Goal: Information Seeking & Learning: Learn about a topic

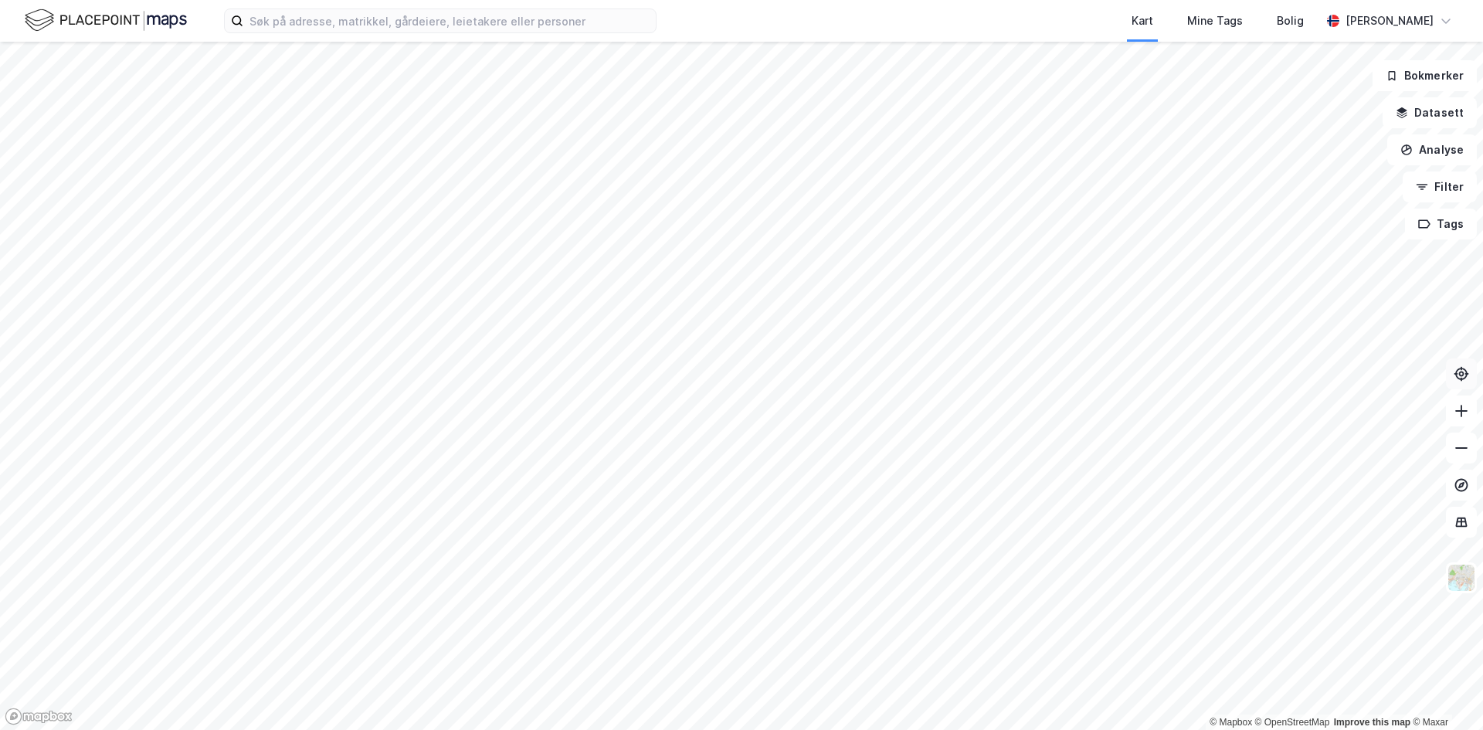
click at [1460, 383] on button at bounding box center [1461, 373] width 31 height 31
click at [0, 604] on html "Kart Mine Tags Bolig [PERSON_NAME] © Mapbox © OpenStreetMap Improve this map © …" at bounding box center [741, 365] width 1483 height 730
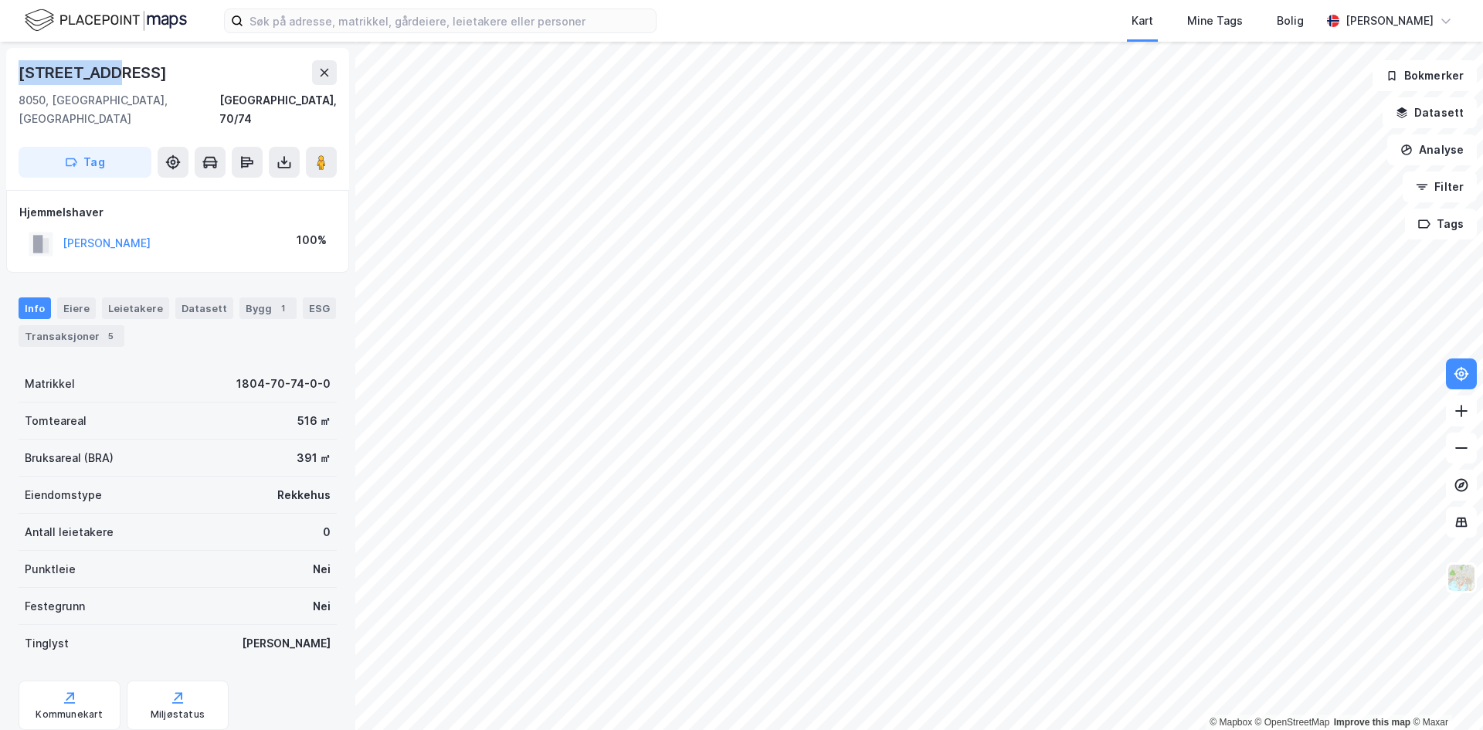
drag, startPoint x: 17, startPoint y: 71, endPoint x: 116, endPoint y: 70, distance: 98.9
click at [116, 70] on div "[STREET_ADDRESS]" at bounding box center [177, 119] width 343 height 142
copy div "[STREET_ADDRESS]"
drag, startPoint x: 20, startPoint y: 73, endPoint x: 107, endPoint y: 73, distance: 86.5
click at [107, 73] on div "[STREET_ADDRESS]" at bounding box center [178, 72] width 318 height 25
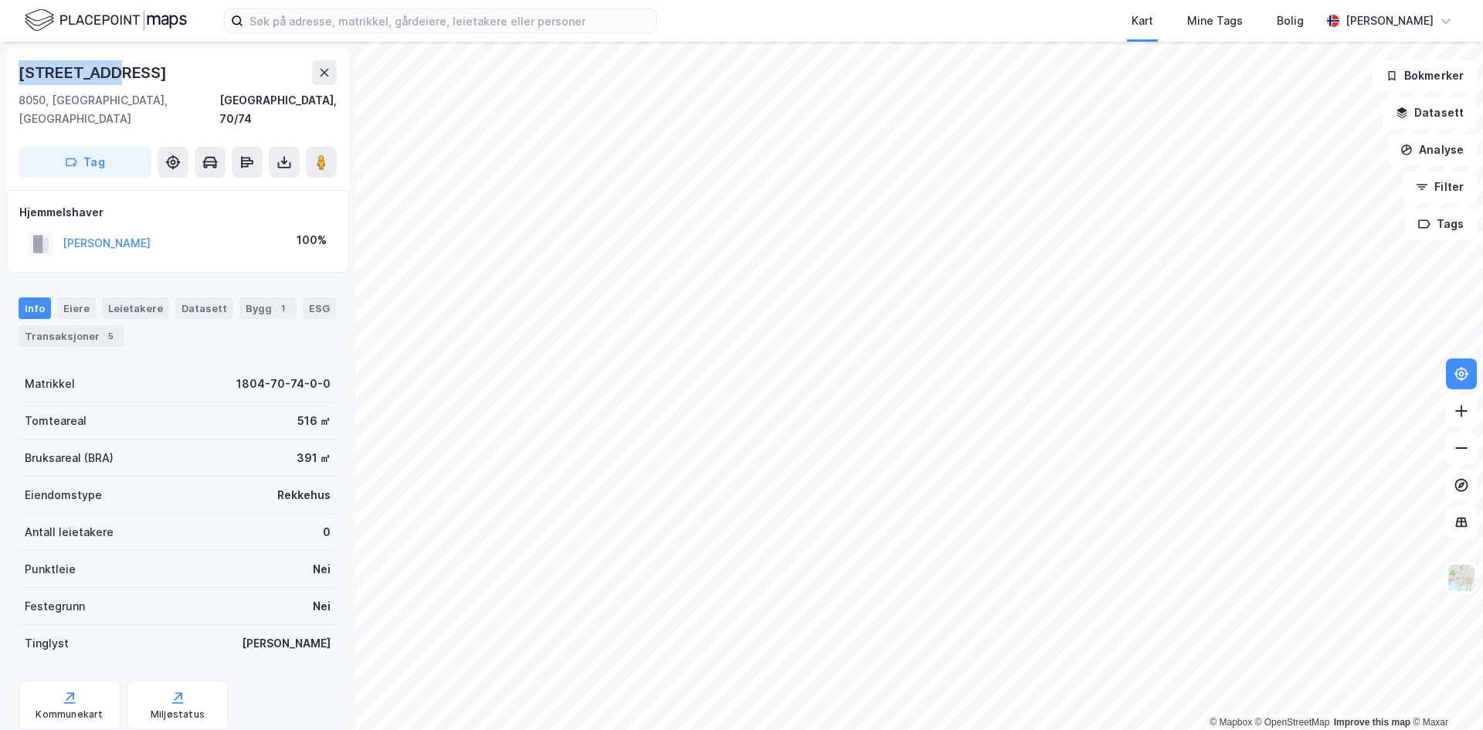
copy div "[STREET_ADDRESS]"
click at [268, 22] on input at bounding box center [449, 20] width 412 height 23
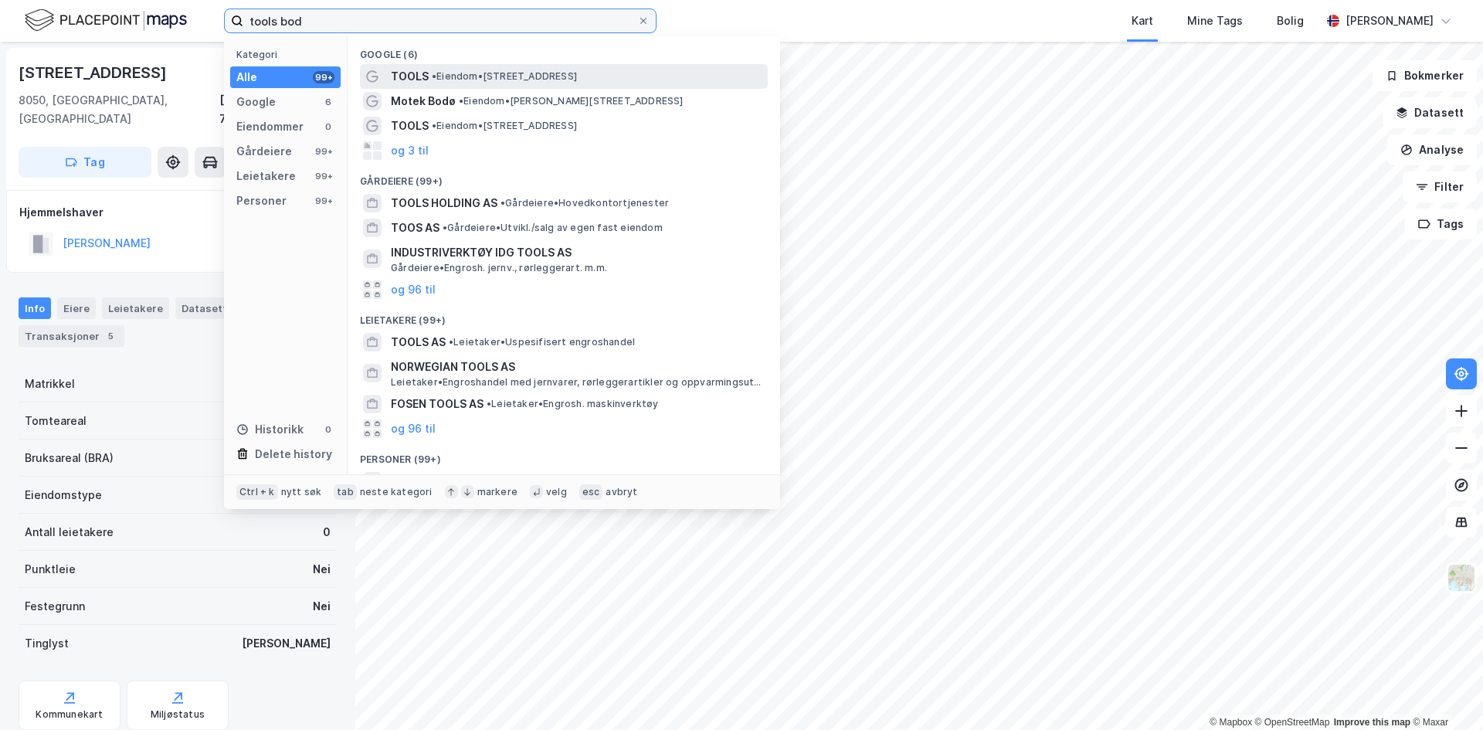
type input "tools bod"
click at [507, 80] on span "• Eiendom • [STREET_ADDRESS]" at bounding box center [504, 76] width 145 height 12
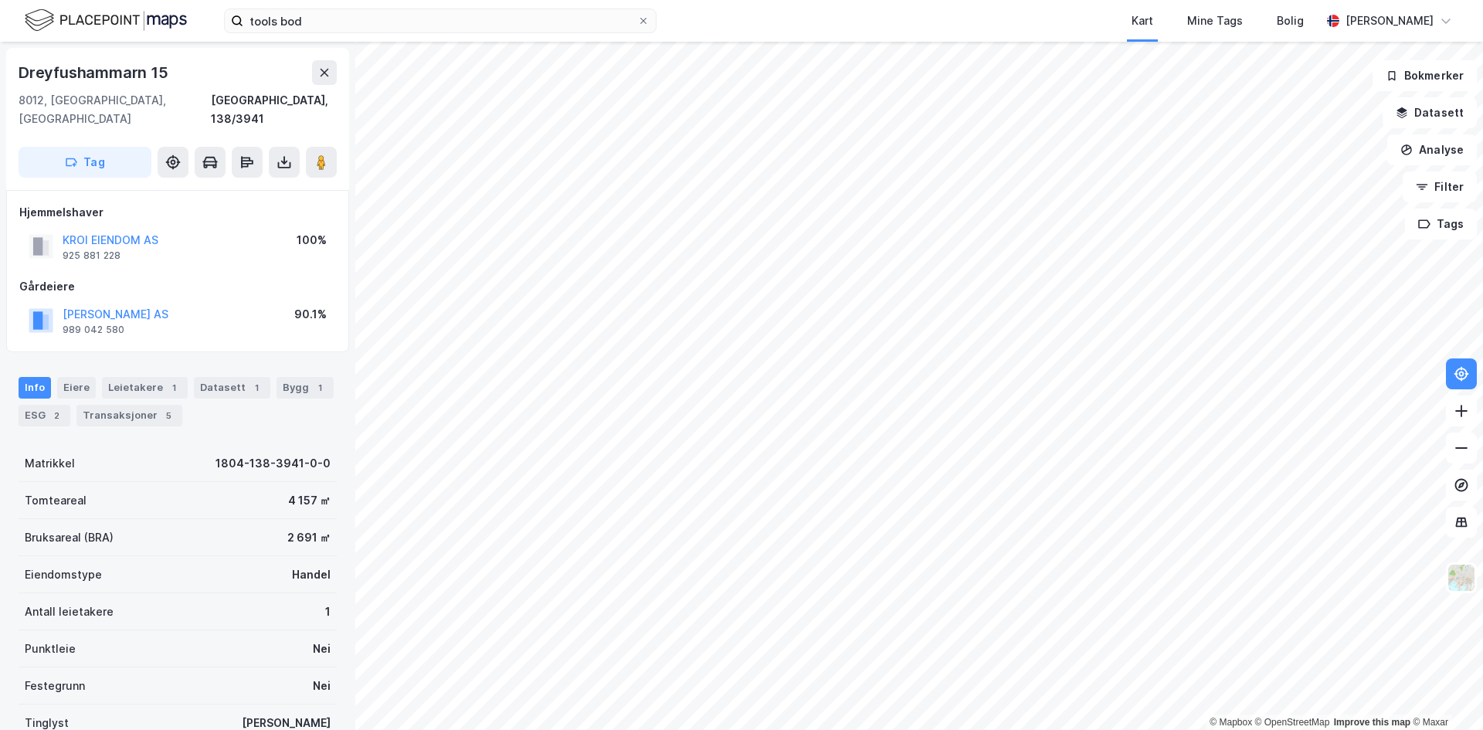
scroll to position [2, 0]
click at [0, 0] on button "KROI EIENDOM AS" at bounding box center [0, 0] width 0 height 0
click at [0, 0] on button "[PERSON_NAME] AS" at bounding box center [0, 0] width 0 height 0
